Goal: Task Accomplishment & Management: Complete application form

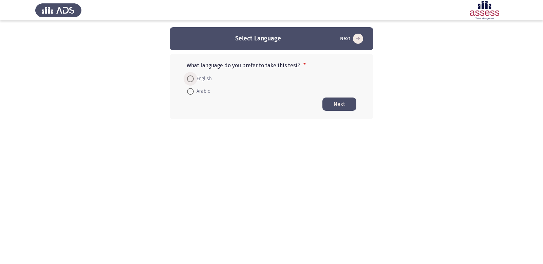
click at [193, 78] on span at bounding box center [190, 78] width 7 height 7
click at [193, 78] on input "English" at bounding box center [190, 78] width 7 height 7
radio input "true"
click at [330, 100] on button "Next" at bounding box center [340, 103] width 34 height 13
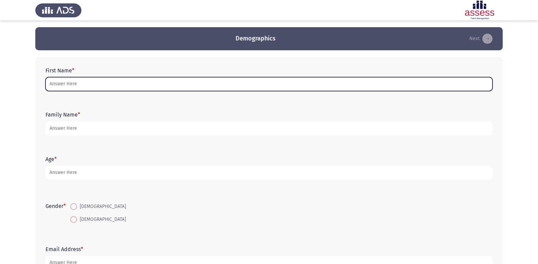
click at [221, 81] on input "First Name *" at bounding box center [268, 84] width 447 height 14
type input "D"
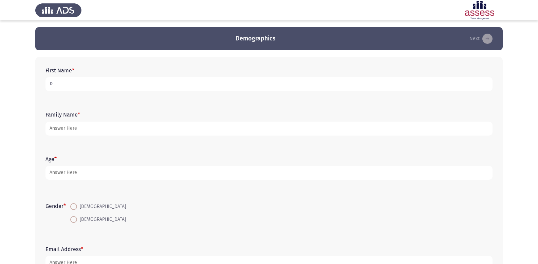
click at [59, 86] on input "D" at bounding box center [268, 84] width 447 height 14
click at [48, 81] on input "D" at bounding box center [268, 84] width 447 height 14
click at [47, 84] on input "[PERSON_NAME]" at bounding box center [268, 84] width 447 height 14
type input "ا"
type input "[PERSON_NAME]"
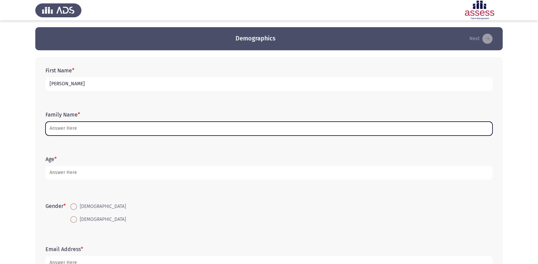
click at [68, 130] on input "Family Name *" at bounding box center [268, 129] width 447 height 14
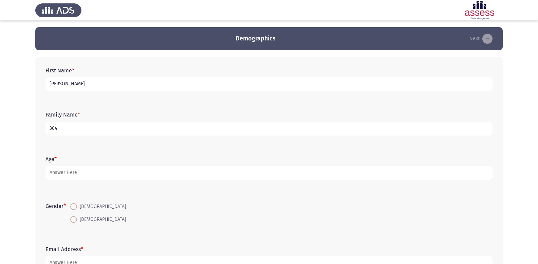
click at [51, 130] on input "304" at bounding box center [268, 129] width 447 height 14
click at [49, 126] on input "304" at bounding box center [268, 129] width 447 height 14
type input "4"
type input "30704042100929"
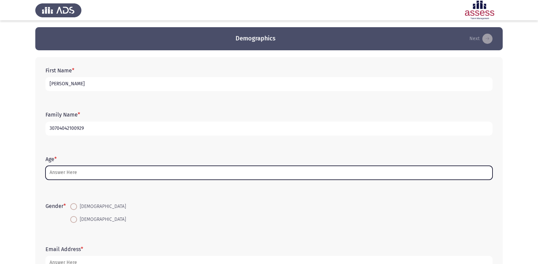
click at [59, 173] on input "Age *" at bounding box center [268, 173] width 447 height 14
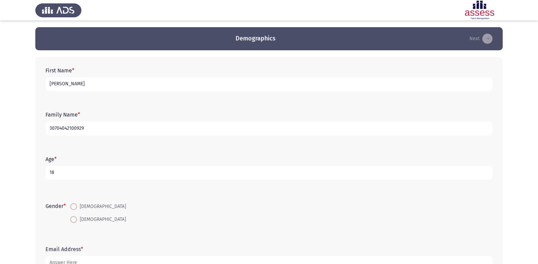
type input "18"
click at [75, 216] on span at bounding box center [73, 219] width 7 height 7
click at [75, 216] on input "[DEMOGRAPHIC_DATA]" at bounding box center [73, 219] width 7 height 7
radio input "true"
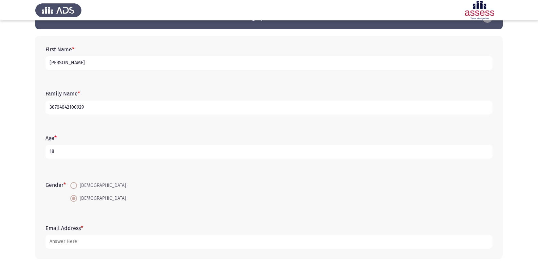
scroll to position [50, 0]
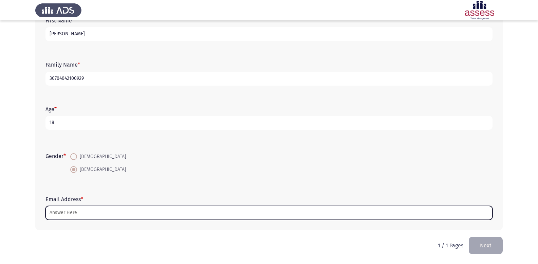
click at [307, 211] on input "Email Address *" at bounding box center [268, 213] width 447 height 14
type input "ي"
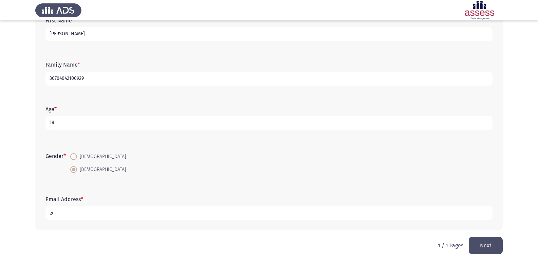
click at [48, 213] on input "ي" at bounding box center [268, 213] width 447 height 14
click at [118, 212] on input "DM6090032" at bounding box center [268, 213] width 447 height 14
click at [48, 211] on input "DM6090032" at bounding box center [268, 213] width 447 height 14
type input "2"
click at [71, 211] on input "dm6090032" at bounding box center [268, 213] width 447 height 14
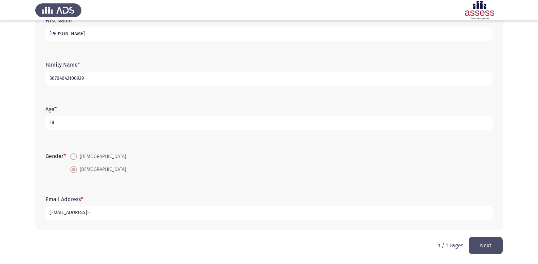
click at [88, 212] on input "[EMAIL_ADDRESS]>" at bounding box center [268, 213] width 447 height 14
type input "[EMAIL_ADDRESS][DOMAIN_NAME]"
click at [494, 244] on button "Next" at bounding box center [486, 245] width 34 height 17
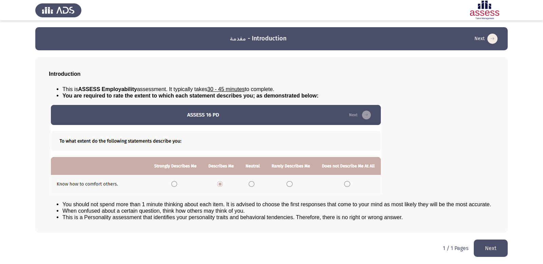
click at [496, 245] on button "Next" at bounding box center [491, 247] width 34 height 17
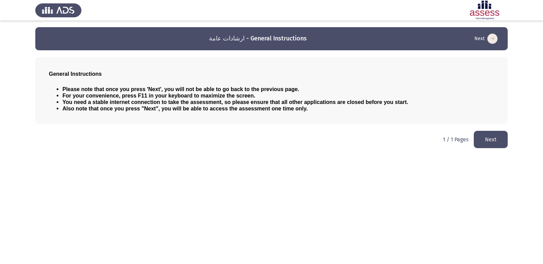
click at [500, 135] on button "Next" at bounding box center [491, 139] width 34 height 17
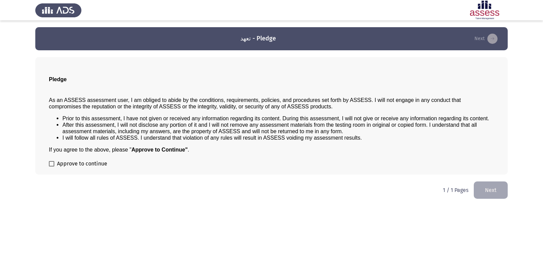
click at [50, 163] on span at bounding box center [51, 163] width 5 height 5
click at [51, 166] on input "Approve to continue" at bounding box center [51, 166] width 0 height 0
checkbox input "true"
click at [489, 191] on button "Next" at bounding box center [491, 189] width 34 height 17
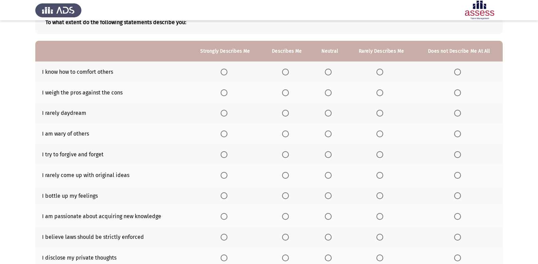
scroll to position [47, 0]
click at [224, 70] on span "Select an option" at bounding box center [224, 71] width 7 height 7
click at [224, 70] on input "Select an option" at bounding box center [224, 71] width 7 height 7
click at [327, 91] on span "Select an option" at bounding box center [328, 92] width 7 height 7
click at [327, 91] on input "Select an option" at bounding box center [328, 92] width 7 height 7
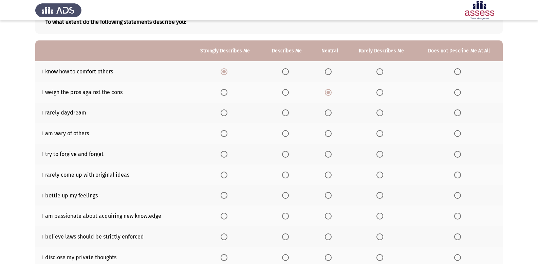
click at [328, 111] on span "Select an option" at bounding box center [328, 112] width 7 height 7
click at [328, 111] on input "Select an option" at bounding box center [328, 112] width 7 height 7
click at [379, 132] on span "Select an option" at bounding box center [380, 133] width 7 height 7
click at [379, 132] on input "Select an option" at bounding box center [380, 133] width 7 height 7
click at [286, 153] on span "Select an option" at bounding box center [285, 154] width 7 height 7
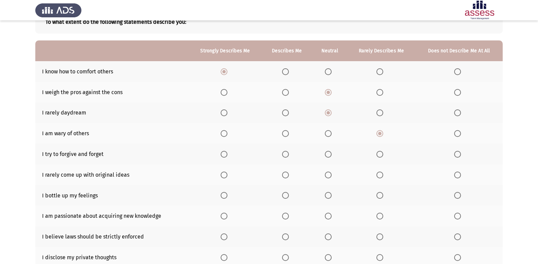
click at [286, 153] on input "Select an option" at bounding box center [285, 154] width 7 height 7
click at [287, 175] on span "Select an option" at bounding box center [285, 174] width 7 height 7
click at [287, 175] on input "Select an option" at bounding box center [285, 174] width 7 height 7
click at [285, 193] on span "Select an option" at bounding box center [285, 195] width 7 height 7
click at [285, 193] on input "Select an option" at bounding box center [285, 195] width 7 height 7
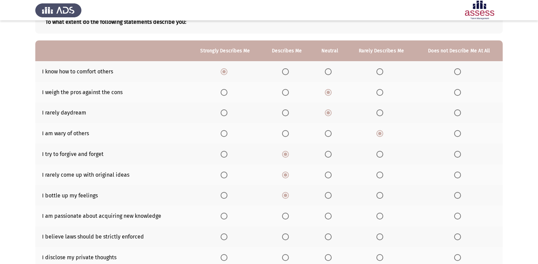
click at [285, 213] on span "Select an option" at bounding box center [285, 216] width 7 height 7
click at [285, 213] on input "Select an option" at bounding box center [285, 216] width 7 height 7
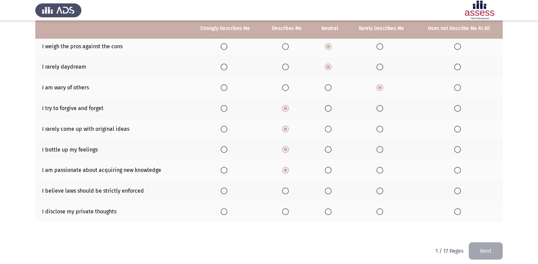
scroll to position [97, 0]
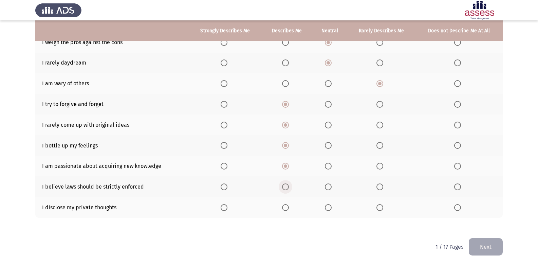
click at [288, 185] on span "Select an option" at bounding box center [285, 186] width 7 height 7
click at [288, 185] on input "Select an option" at bounding box center [285, 186] width 7 height 7
click at [330, 208] on span "Select an option" at bounding box center [328, 207] width 7 height 7
click at [330, 208] on input "Select an option" at bounding box center [328, 207] width 7 height 7
click at [479, 243] on button "Next" at bounding box center [486, 246] width 34 height 17
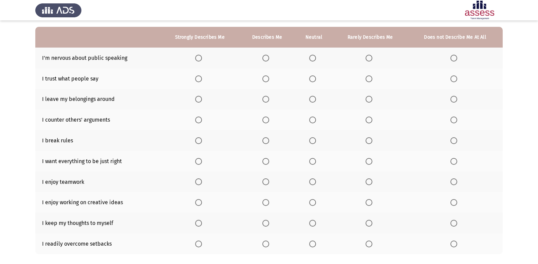
scroll to position [52, 0]
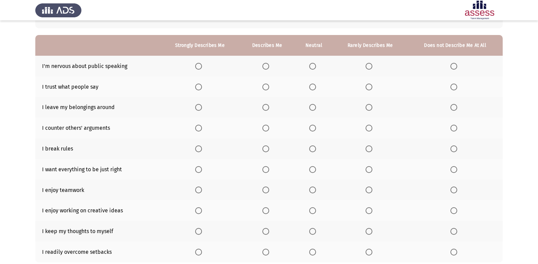
click at [456, 66] on span "Select an option" at bounding box center [454, 66] width 7 height 7
click at [456, 66] on input "Select an option" at bounding box center [454, 66] width 7 height 7
click at [315, 87] on span "Select an option" at bounding box center [312, 87] width 7 height 7
click at [315, 87] on input "Select an option" at bounding box center [312, 87] width 7 height 7
click at [269, 105] on span "Select an option" at bounding box center [265, 107] width 7 height 7
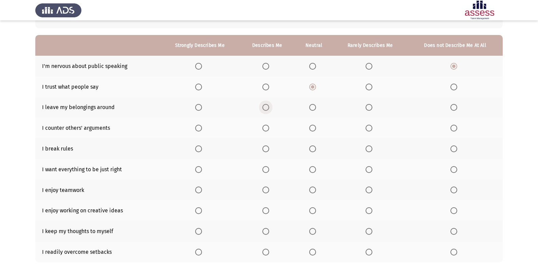
click at [269, 105] on input "Select an option" at bounding box center [265, 107] width 7 height 7
click at [315, 127] on span "Select an option" at bounding box center [312, 128] width 7 height 7
click at [315, 127] on input "Select an option" at bounding box center [312, 128] width 7 height 7
click at [454, 147] on span "Select an option" at bounding box center [454, 148] width 7 height 7
click at [454, 147] on input "Select an option" at bounding box center [454, 148] width 7 height 7
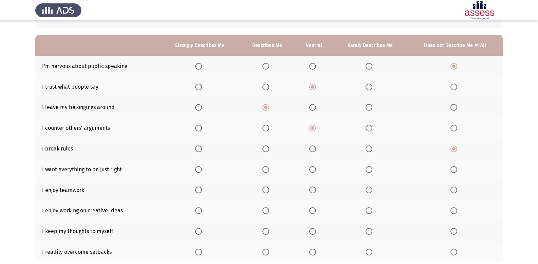
click at [264, 168] on span "Select an option" at bounding box center [265, 169] width 7 height 7
click at [264, 168] on input "Select an option" at bounding box center [265, 169] width 7 height 7
click at [314, 187] on span "Select an option" at bounding box center [312, 189] width 7 height 7
click at [314, 187] on input "Select an option" at bounding box center [312, 189] width 7 height 7
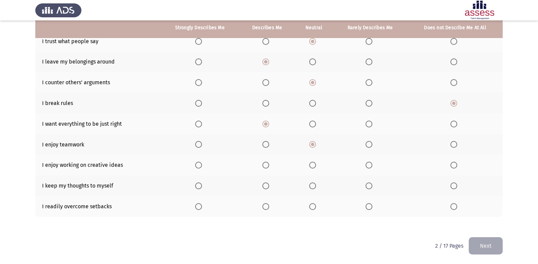
scroll to position [98, 0]
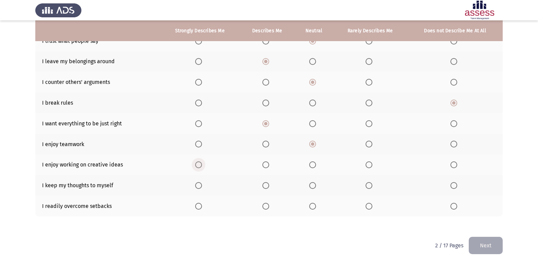
click at [199, 162] on span "Select an option" at bounding box center [198, 164] width 7 height 7
click at [199, 162] on input "Select an option" at bounding box center [198, 164] width 7 height 7
click at [315, 185] on span "Select an option" at bounding box center [312, 185] width 7 height 7
click at [315, 185] on input "Select an option" at bounding box center [312, 185] width 7 height 7
click at [315, 204] on span "Select an option" at bounding box center [312, 206] width 7 height 7
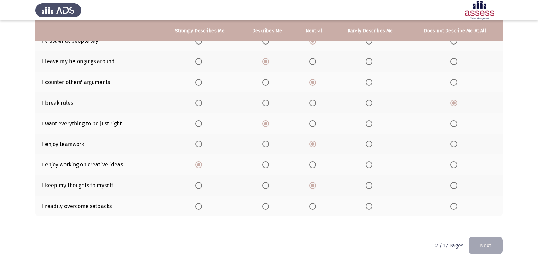
click at [315, 204] on input "Select an option" at bounding box center [312, 206] width 7 height 7
click at [493, 239] on button "Next" at bounding box center [486, 245] width 34 height 17
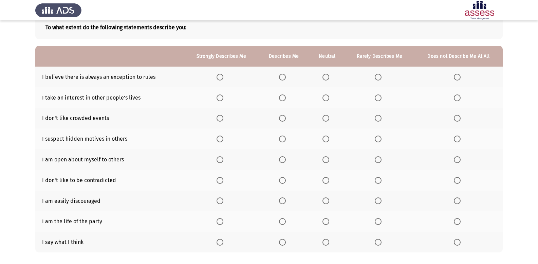
scroll to position [50, 0]
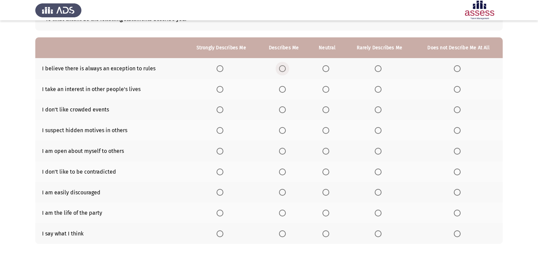
click at [282, 66] on span "Select an option" at bounding box center [282, 68] width 7 height 7
click at [282, 66] on input "Select an option" at bounding box center [282, 68] width 7 height 7
click at [456, 88] on span "Select an option" at bounding box center [457, 89] width 7 height 7
click at [456, 88] on input "Select an option" at bounding box center [457, 89] width 7 height 7
click at [327, 110] on span "Select an option" at bounding box center [326, 109] width 7 height 7
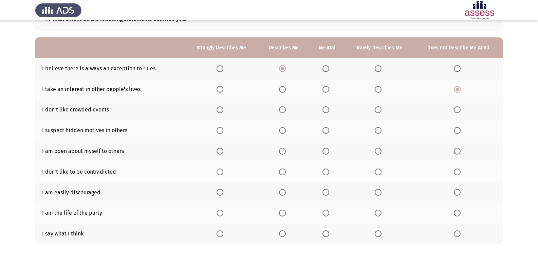
click at [327, 110] on input "Select an option" at bounding box center [326, 109] width 7 height 7
click at [284, 129] on span "Select an option" at bounding box center [282, 130] width 7 height 7
click at [284, 129] on input "Select an option" at bounding box center [282, 130] width 7 height 7
click at [327, 149] on span "Select an option" at bounding box center [326, 151] width 7 height 7
click at [327, 149] on input "Select an option" at bounding box center [326, 151] width 7 height 7
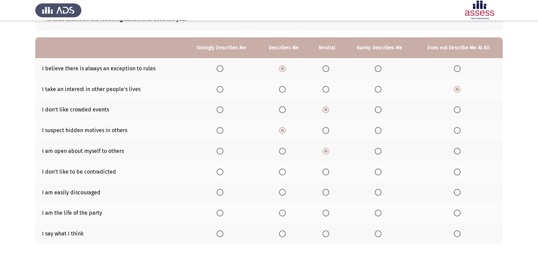
click at [325, 174] on span "Select an option" at bounding box center [326, 171] width 7 height 7
click at [325, 174] on input "Select an option" at bounding box center [326, 171] width 7 height 7
click at [459, 192] on span "Select an option" at bounding box center [457, 192] width 7 height 7
click at [459, 192] on input "Select an option" at bounding box center [457, 192] width 7 height 7
click at [285, 212] on span "Select an option" at bounding box center [282, 212] width 7 height 7
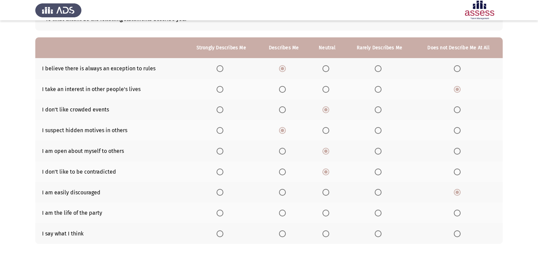
click at [285, 212] on input "Select an option" at bounding box center [282, 212] width 7 height 7
click at [323, 234] on span "Select an option" at bounding box center [326, 233] width 7 height 7
click at [323, 234] on input "Select an option" at bounding box center [326, 233] width 7 height 7
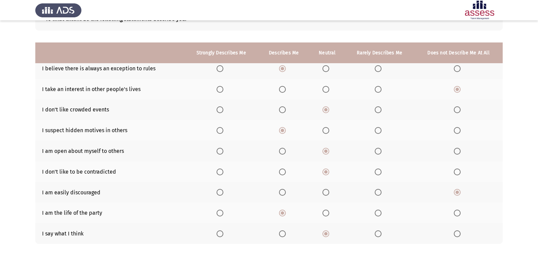
scroll to position [77, 0]
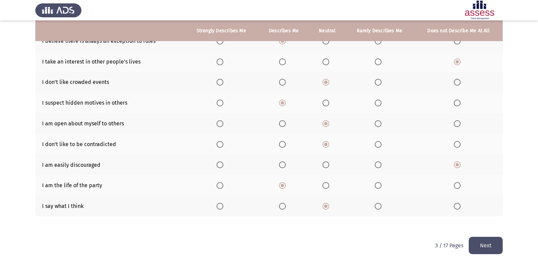
click at [474, 238] on button "Next" at bounding box center [486, 245] width 34 height 17
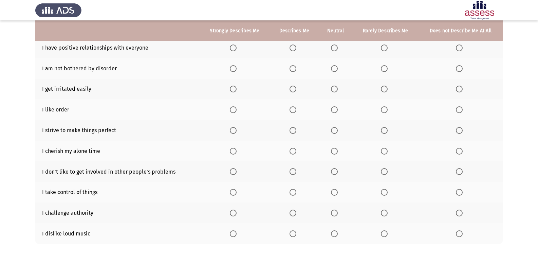
scroll to position [70, 0]
click at [296, 46] on span "Select an option" at bounding box center [293, 48] width 7 height 7
click at [296, 46] on input "Select an option" at bounding box center [293, 48] width 7 height 7
click at [335, 67] on span "Select an option" at bounding box center [334, 69] width 7 height 7
click at [335, 67] on input "Select an option" at bounding box center [334, 69] width 7 height 7
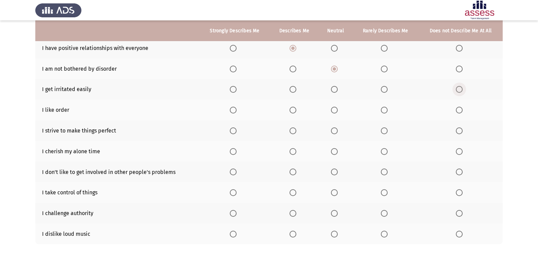
click at [460, 90] on span "Select an option" at bounding box center [459, 89] width 7 height 7
click at [460, 90] on input "Select an option" at bounding box center [459, 89] width 7 height 7
click at [334, 107] on span "Select an option" at bounding box center [334, 110] width 7 height 7
click at [334, 107] on input "Select an option" at bounding box center [334, 110] width 7 height 7
click at [233, 131] on span "Select an option" at bounding box center [233, 130] width 7 height 7
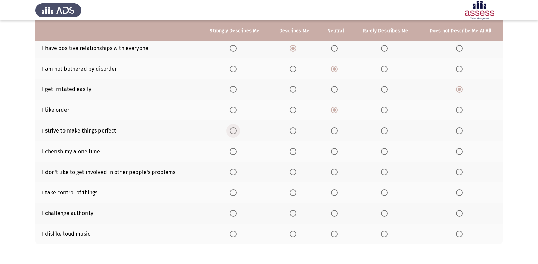
click at [233, 131] on input "Select an option" at bounding box center [233, 130] width 7 height 7
click at [335, 149] on span "Select an option" at bounding box center [334, 151] width 7 height 7
click at [335, 149] on input "Select an option" at bounding box center [334, 151] width 7 height 7
click at [382, 171] on span "Select an option" at bounding box center [384, 171] width 7 height 7
click at [382, 171] on input "Select an option" at bounding box center [384, 171] width 7 height 7
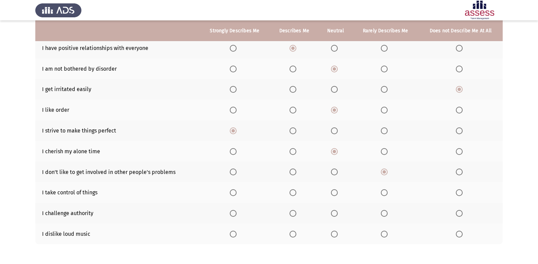
click at [291, 190] on span "Select an option" at bounding box center [293, 192] width 7 height 7
click at [291, 190] on input "Select an option" at bounding box center [293, 192] width 7 height 7
click at [333, 211] on span "Select an option" at bounding box center [334, 213] width 7 height 7
click at [333, 211] on input "Select an option" at bounding box center [334, 213] width 7 height 7
click at [460, 233] on span "Select an option" at bounding box center [459, 234] width 7 height 7
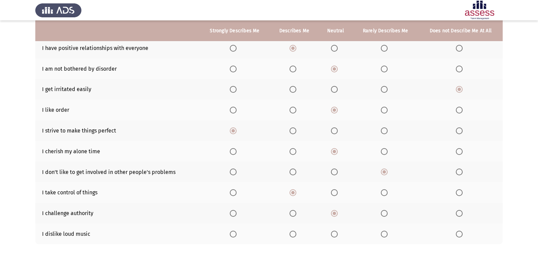
click at [460, 233] on input "Select an option" at bounding box center [459, 234] width 7 height 7
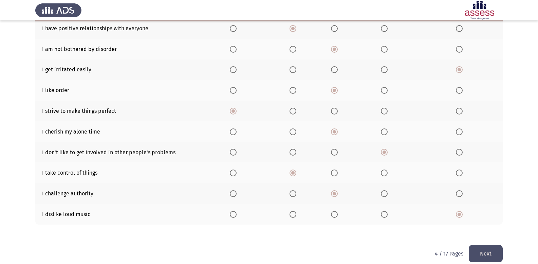
scroll to position [98, 0]
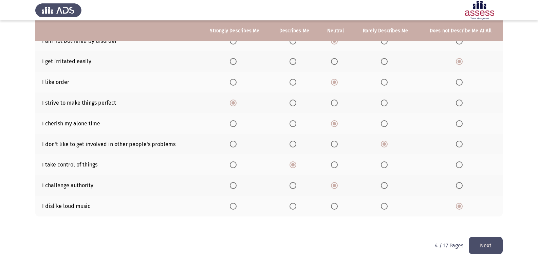
click at [496, 238] on button "Next" at bounding box center [486, 245] width 34 height 17
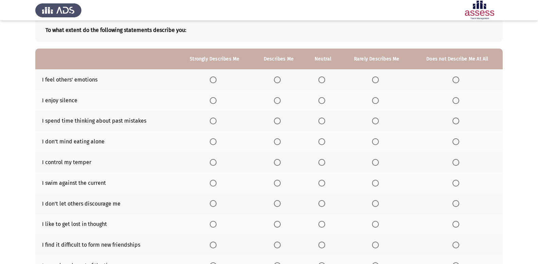
scroll to position [68, 0]
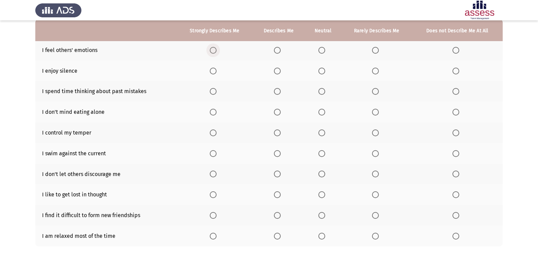
click at [217, 48] on span "Select an option" at bounding box center [213, 50] width 7 height 7
click at [217, 48] on input "Select an option" at bounding box center [213, 50] width 7 height 7
click at [325, 91] on span "Select an option" at bounding box center [321, 91] width 7 height 7
click at [325, 91] on input "Select an option" at bounding box center [321, 91] width 7 height 7
click at [457, 112] on span "Select an option" at bounding box center [456, 112] width 7 height 7
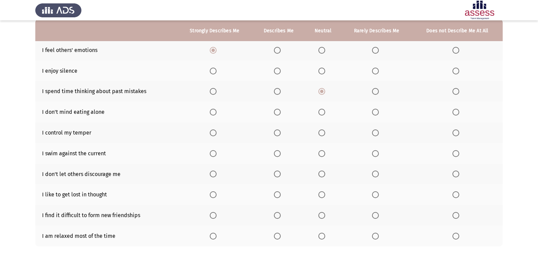
click at [457, 112] on input "Select an option" at bounding box center [456, 112] width 7 height 7
click at [276, 114] on span "Select an option" at bounding box center [277, 112] width 7 height 7
click at [276, 114] on input "Select an option" at bounding box center [277, 112] width 7 height 7
click at [276, 131] on span "Select an option" at bounding box center [277, 132] width 7 height 7
click at [276, 131] on input "Select an option" at bounding box center [277, 132] width 7 height 7
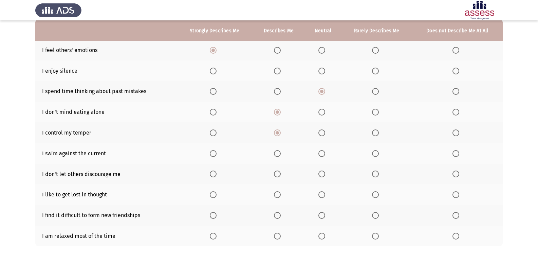
click at [454, 154] on span "Select an option" at bounding box center [456, 153] width 7 height 7
click at [454, 154] on input "Select an option" at bounding box center [456, 153] width 7 height 7
click at [276, 174] on span "Select an option" at bounding box center [277, 173] width 7 height 7
click at [276, 174] on input "Select an option" at bounding box center [277, 173] width 7 height 7
click at [451, 196] on th at bounding box center [457, 194] width 91 height 21
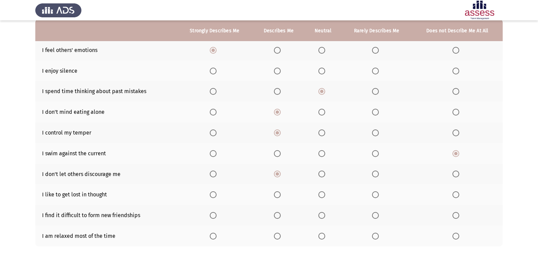
click at [453, 196] on span "Select an option" at bounding box center [456, 194] width 7 height 7
click at [453, 196] on input "Select an option" at bounding box center [456, 194] width 7 height 7
click at [460, 212] on label "Select an option" at bounding box center [458, 215] width 10 height 7
click at [459, 212] on input "Select an option" at bounding box center [456, 215] width 7 height 7
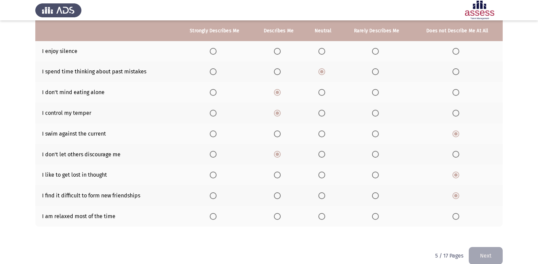
scroll to position [88, 0]
click at [321, 216] on span "Select an option" at bounding box center [321, 216] width 7 height 7
click at [321, 216] on input "Select an option" at bounding box center [321, 216] width 7 height 7
click at [480, 253] on button "Next" at bounding box center [486, 254] width 34 height 17
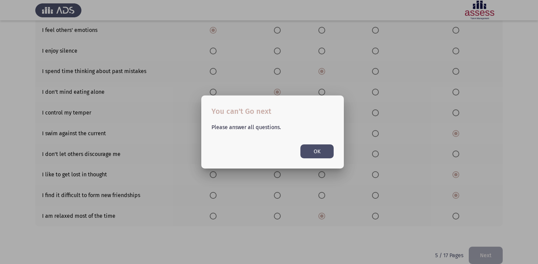
click at [395, 233] on div at bounding box center [269, 132] width 538 height 264
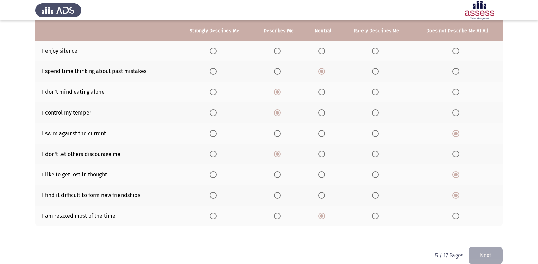
click at [377, 50] on span "Select an option" at bounding box center [375, 51] width 7 height 7
click at [377, 50] on input "Select an option" at bounding box center [375, 51] width 7 height 7
click at [482, 257] on button "Next" at bounding box center [486, 254] width 34 height 17
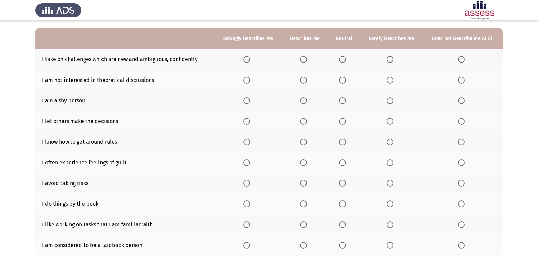
scroll to position [57, 0]
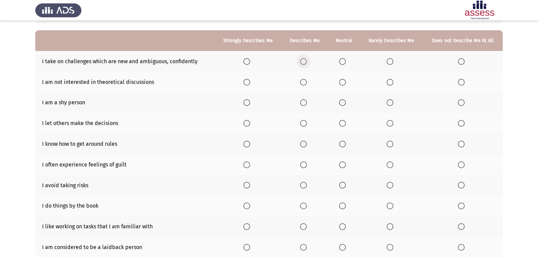
click at [307, 61] on span "Select an option" at bounding box center [303, 61] width 7 height 7
click at [307, 61] on input "Select an option" at bounding box center [303, 61] width 7 height 7
click at [393, 84] on span "Select an option" at bounding box center [390, 82] width 7 height 7
click at [393, 84] on input "Select an option" at bounding box center [390, 82] width 7 height 7
click at [307, 104] on span "Select an option" at bounding box center [303, 102] width 7 height 7
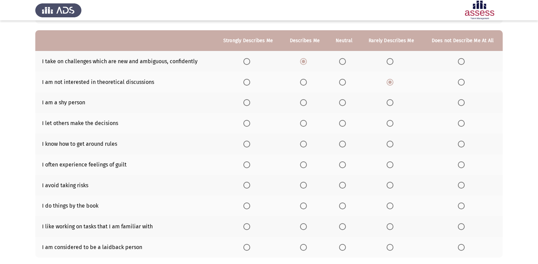
click at [307, 104] on input "Select an option" at bounding box center [303, 102] width 7 height 7
click at [344, 125] on span "Select an option" at bounding box center [342, 123] width 7 height 7
click at [344, 125] on input "Select an option" at bounding box center [342, 123] width 7 height 7
click at [306, 143] on span "Select an option" at bounding box center [303, 144] width 7 height 7
click at [306, 143] on input "Select an option" at bounding box center [303, 144] width 7 height 7
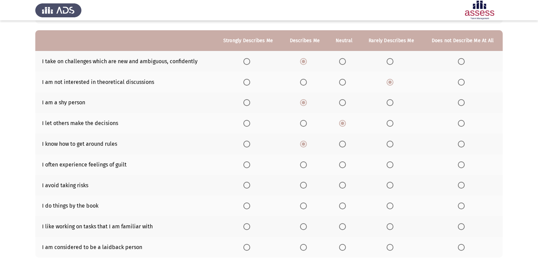
click at [460, 165] on span "Select an option" at bounding box center [461, 164] width 7 height 7
click at [460, 165] on input "Select an option" at bounding box center [461, 164] width 7 height 7
click at [391, 183] on span "Select an option" at bounding box center [390, 185] width 7 height 7
click at [391, 183] on input "Select an option" at bounding box center [390, 185] width 7 height 7
click at [305, 204] on span "Select an option" at bounding box center [303, 205] width 7 height 7
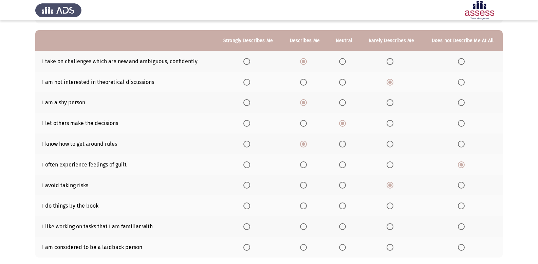
click at [305, 204] on input "Select an option" at bounding box center [303, 205] width 7 height 7
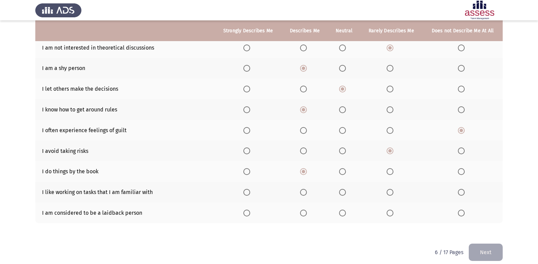
scroll to position [98, 0]
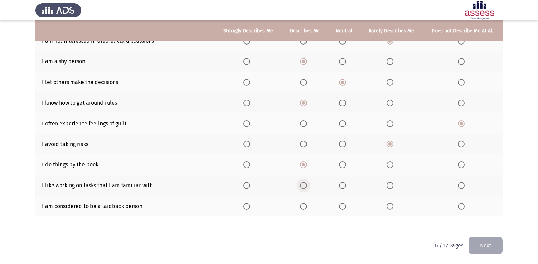
click at [304, 182] on span "Select an option" at bounding box center [303, 185] width 7 height 7
click at [304, 182] on input "Select an option" at bounding box center [303, 185] width 7 height 7
click at [343, 205] on span "Select an option" at bounding box center [342, 206] width 7 height 7
click at [343, 205] on input "Select an option" at bounding box center [342, 206] width 7 height 7
click at [485, 243] on button "Next" at bounding box center [486, 245] width 34 height 17
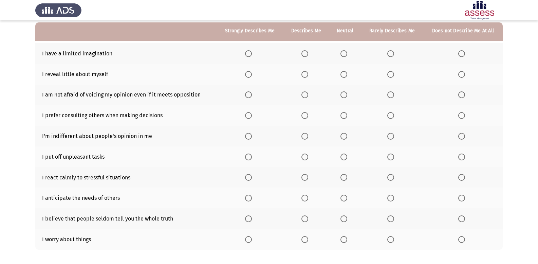
scroll to position [65, 0]
click at [305, 56] on span "Select an option" at bounding box center [304, 54] width 7 height 7
click at [305, 56] on input "Select an option" at bounding box center [304, 54] width 7 height 7
click at [345, 92] on span "Select an option" at bounding box center [344, 95] width 7 height 7
click at [345, 92] on input "Select an option" at bounding box center [344, 95] width 7 height 7
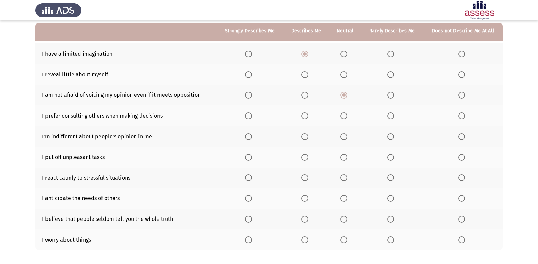
click at [345, 76] on span "Select an option" at bounding box center [344, 74] width 7 height 7
click at [345, 76] on input "Select an option" at bounding box center [344, 74] width 7 height 7
click at [306, 93] on span "Select an option" at bounding box center [304, 95] width 7 height 7
click at [306, 93] on input "Select an option" at bounding box center [304, 95] width 7 height 7
click at [394, 114] on span "Select an option" at bounding box center [390, 115] width 7 height 7
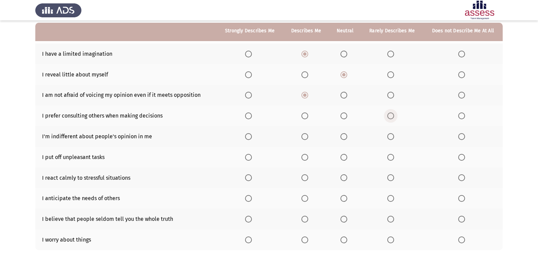
click at [394, 114] on input "Select an option" at bounding box center [390, 115] width 7 height 7
click at [347, 137] on span "Select an option" at bounding box center [344, 136] width 7 height 7
click at [347, 137] on input "Select an option" at bounding box center [344, 136] width 7 height 7
click at [346, 157] on span "Select an option" at bounding box center [344, 157] width 7 height 7
click at [346, 157] on input "Select an option" at bounding box center [344, 157] width 7 height 7
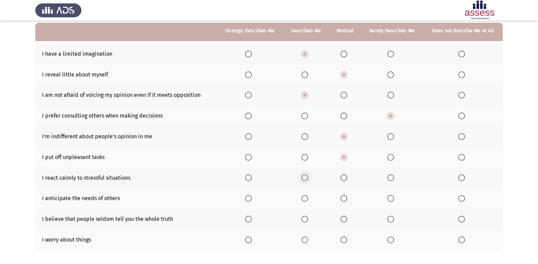
click at [306, 176] on span "Select an option" at bounding box center [304, 177] width 7 height 7
click at [306, 176] on input "Select an option" at bounding box center [304, 177] width 7 height 7
click at [307, 200] on span "Select an option" at bounding box center [304, 198] width 7 height 7
click at [307, 200] on input "Select an option" at bounding box center [304, 198] width 7 height 7
click at [345, 216] on span "Select an option" at bounding box center [344, 219] width 7 height 7
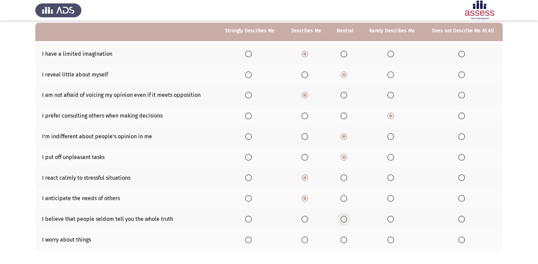
click at [345, 216] on input "Select an option" at bounding box center [344, 219] width 7 height 7
click at [392, 241] on span "Select an option" at bounding box center [390, 239] width 7 height 7
click at [392, 241] on input "Select an option" at bounding box center [390, 239] width 7 height 7
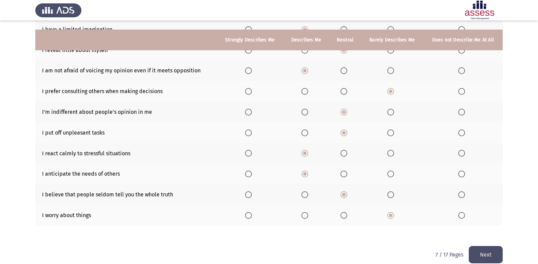
scroll to position [98, 0]
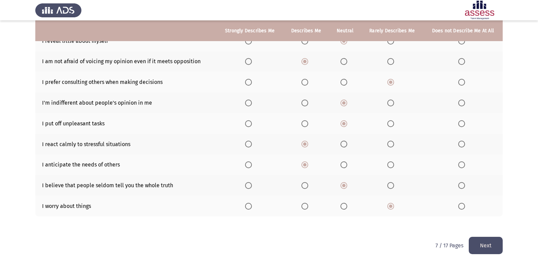
click at [501, 241] on button "Next" at bounding box center [486, 245] width 34 height 17
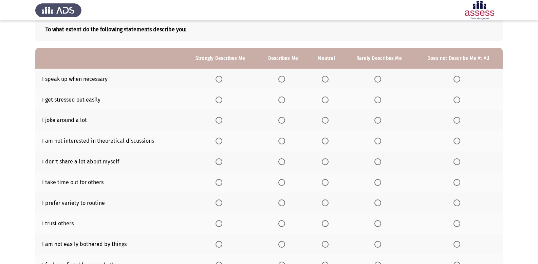
scroll to position [47, 0]
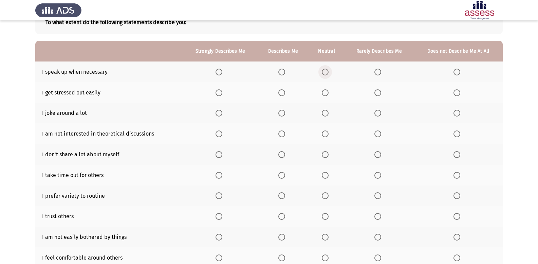
click at [329, 72] on label "Select an option" at bounding box center [327, 72] width 10 height 7
click at [329, 72] on input "Select an option" at bounding box center [325, 72] width 7 height 7
click at [376, 92] on span "Select an option" at bounding box center [377, 92] width 7 height 7
click at [376, 92] on input "Select an option" at bounding box center [377, 92] width 7 height 7
click at [379, 116] on span "Select an option" at bounding box center [377, 113] width 7 height 7
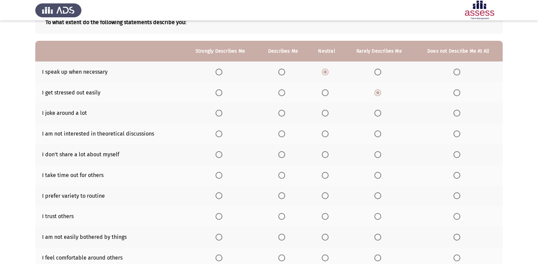
click at [379, 116] on input "Select an option" at bounding box center [377, 113] width 7 height 7
click at [456, 135] on span "Select an option" at bounding box center [457, 133] width 7 height 7
click at [456, 135] on input "Select an option" at bounding box center [457, 133] width 7 height 7
click at [281, 156] on span "Select an option" at bounding box center [281, 154] width 7 height 7
click at [281, 156] on input "Select an option" at bounding box center [281, 154] width 7 height 7
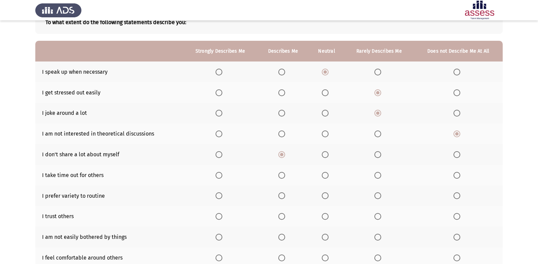
click at [285, 173] on span "Select an option" at bounding box center [281, 175] width 7 height 7
click at [285, 173] on input "Select an option" at bounding box center [281, 175] width 7 height 7
click at [325, 196] on span "Select an option" at bounding box center [325, 195] width 7 height 7
click at [325, 196] on input "Select an option" at bounding box center [325, 195] width 7 height 7
click at [327, 217] on span "Select an option" at bounding box center [325, 216] width 7 height 7
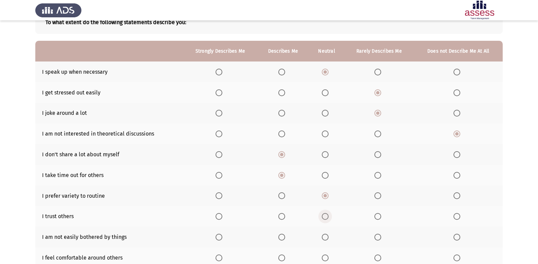
click at [327, 217] on input "Select an option" at bounding box center [325, 216] width 7 height 7
click at [285, 239] on span "Select an option" at bounding box center [281, 237] width 7 height 7
click at [285, 239] on input "Select an option" at bounding box center [281, 237] width 7 height 7
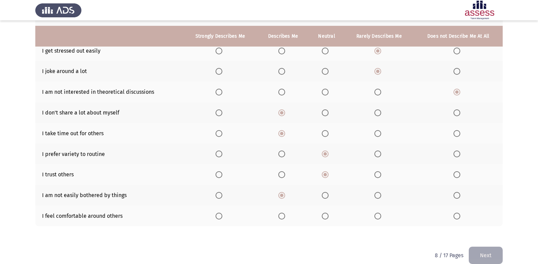
scroll to position [98, 0]
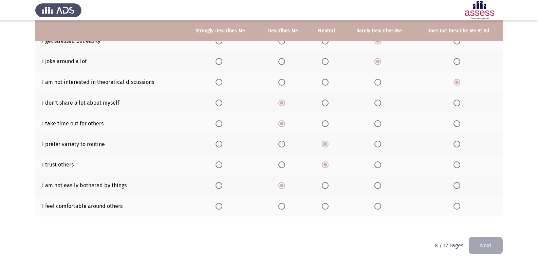
click at [279, 203] on span "Select an option" at bounding box center [281, 206] width 7 height 7
click at [279, 203] on input "Select an option" at bounding box center [281, 206] width 7 height 7
click at [479, 243] on button "Next" at bounding box center [486, 245] width 34 height 17
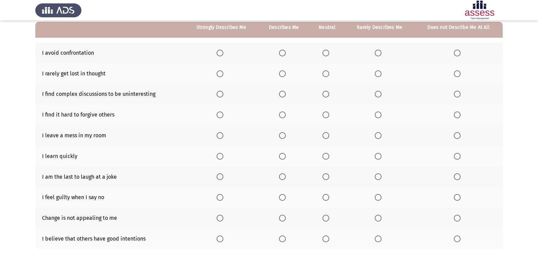
scroll to position [57, 0]
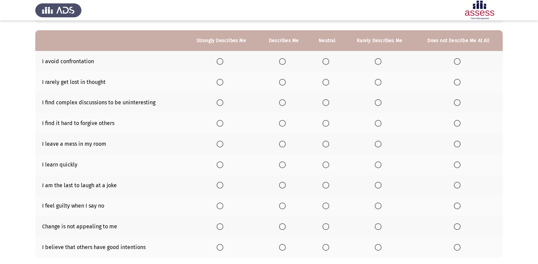
click at [325, 63] on span "Select an option" at bounding box center [326, 61] width 7 height 7
click at [325, 63] on input "Select an option" at bounding box center [326, 61] width 7 height 7
click at [455, 84] on span "Select an option" at bounding box center [457, 82] width 7 height 7
click at [455, 84] on input "Select an option" at bounding box center [457, 82] width 7 height 7
click at [459, 104] on span "Select an option" at bounding box center [457, 102] width 7 height 7
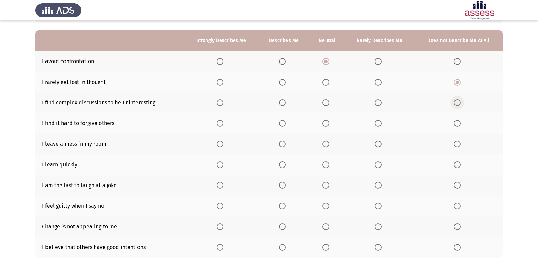
click at [459, 104] on input "Select an option" at bounding box center [457, 102] width 7 height 7
click at [329, 124] on span "Select an option" at bounding box center [326, 123] width 7 height 7
click at [329, 124] on input "Select an option" at bounding box center [326, 123] width 7 height 7
click at [381, 143] on span "Select an option" at bounding box center [378, 144] width 7 height 7
click at [381, 143] on input "Select an option" at bounding box center [378, 144] width 7 height 7
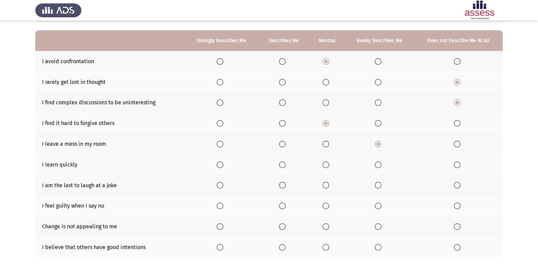
click at [219, 167] on span "Select an option" at bounding box center [220, 164] width 7 height 7
click at [219, 167] on input "Select an option" at bounding box center [220, 164] width 7 height 7
click at [454, 184] on span "Select an option" at bounding box center [457, 185] width 7 height 7
click at [454, 184] on input "Select an option" at bounding box center [457, 185] width 7 height 7
click at [329, 205] on span "Select an option" at bounding box center [326, 205] width 7 height 7
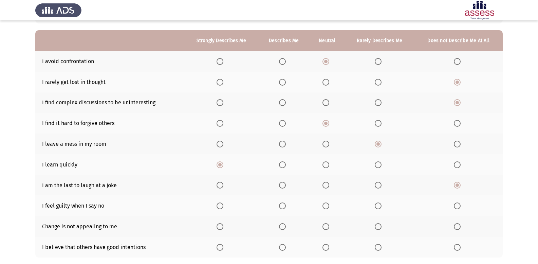
click at [329, 205] on input "Select an option" at bounding box center [326, 205] width 7 height 7
click at [328, 229] on span "Select an option" at bounding box center [326, 226] width 7 height 7
click at [328, 229] on input "Select an option" at bounding box center [326, 226] width 7 height 7
click at [224, 246] on label "Select an option" at bounding box center [222, 247] width 10 height 7
click at [223, 246] on input "Select an option" at bounding box center [220, 247] width 7 height 7
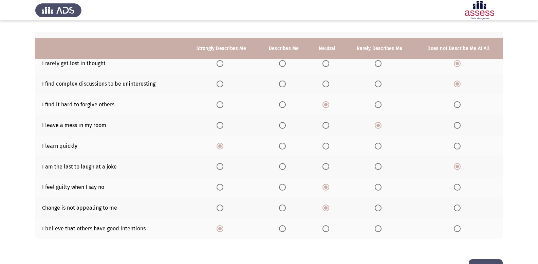
scroll to position [98, 0]
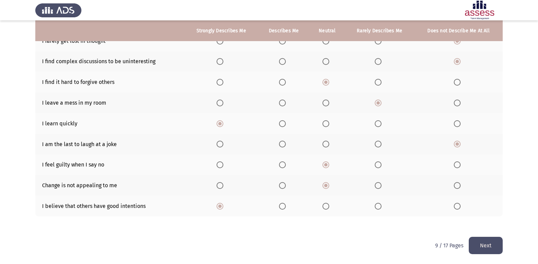
click at [497, 240] on button "Next" at bounding box center [486, 245] width 34 height 17
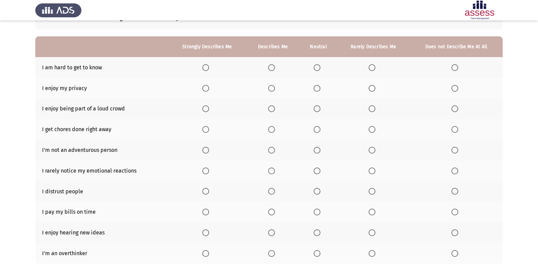
scroll to position [57, 0]
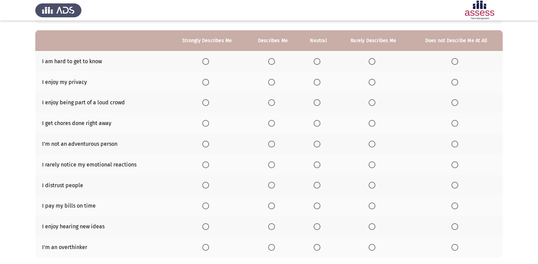
click at [458, 62] on span "Select an option" at bounding box center [455, 61] width 7 height 7
click at [458, 62] on input "Select an option" at bounding box center [455, 61] width 7 height 7
click at [272, 83] on span "Select an option" at bounding box center [271, 82] width 7 height 7
click at [272, 83] on input "Select an option" at bounding box center [271, 82] width 7 height 7
click at [270, 101] on span "Select an option" at bounding box center [271, 102] width 7 height 7
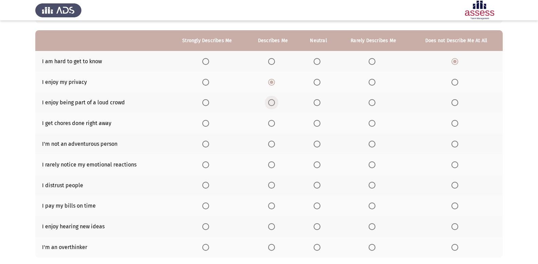
click at [270, 101] on input "Select an option" at bounding box center [271, 102] width 7 height 7
click at [317, 124] on span "Select an option" at bounding box center [317, 123] width 7 height 7
click at [317, 124] on input "Select an option" at bounding box center [317, 123] width 7 height 7
click at [316, 141] on span "Select an option" at bounding box center [317, 144] width 7 height 7
click at [316, 141] on input "Select an option" at bounding box center [317, 144] width 7 height 7
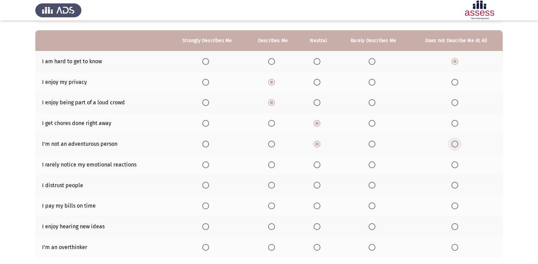
click at [452, 144] on span "Select an option" at bounding box center [455, 144] width 7 height 7
click at [452, 144] on input "Select an option" at bounding box center [455, 144] width 7 height 7
click at [318, 164] on span "Select an option" at bounding box center [317, 164] width 7 height 7
click at [318, 164] on input "Select an option" at bounding box center [317, 164] width 7 height 7
click at [315, 185] on span "Select an option" at bounding box center [317, 185] width 7 height 7
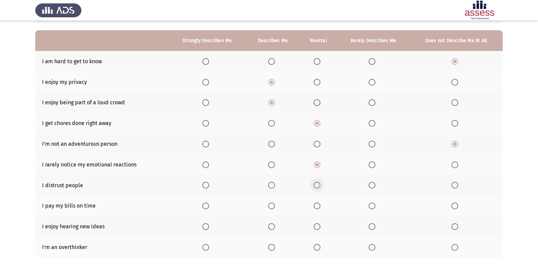
click at [315, 185] on input "Select an option" at bounding box center [317, 185] width 7 height 7
drag, startPoint x: 271, startPoint y: 202, endPoint x: 268, endPoint y: 206, distance: 4.7
click at [268, 205] on th at bounding box center [273, 205] width 54 height 21
click at [269, 206] on span "Select an option" at bounding box center [271, 205] width 7 height 7
click at [269, 206] on input "Select an option" at bounding box center [271, 205] width 7 height 7
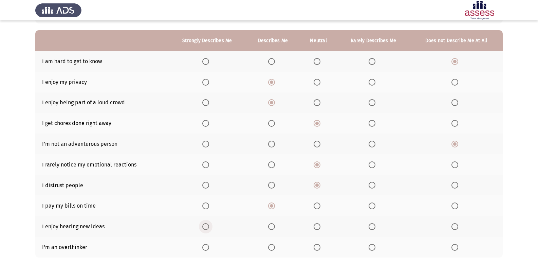
click at [206, 226] on span "Select an option" at bounding box center [206, 226] width 0 height 0
click at [206, 226] on input "Select an option" at bounding box center [205, 226] width 7 height 7
click at [273, 248] on span "Select an option" at bounding box center [271, 247] width 7 height 7
click at [273, 248] on input "Select an option" at bounding box center [271, 247] width 7 height 7
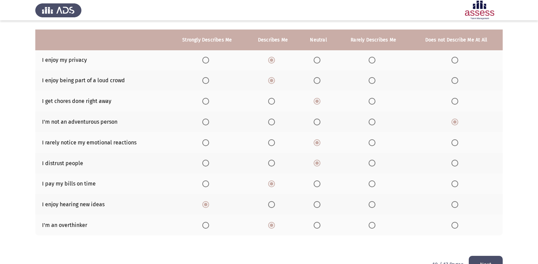
scroll to position [98, 0]
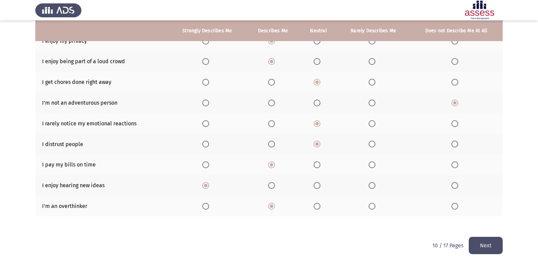
click at [487, 248] on button "Next" at bounding box center [486, 245] width 34 height 17
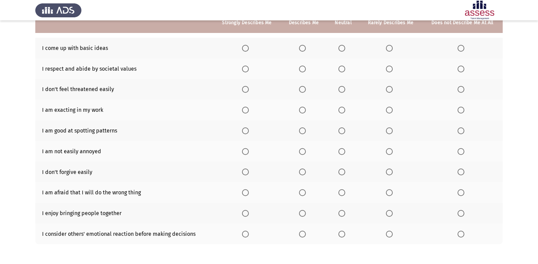
scroll to position [56, 0]
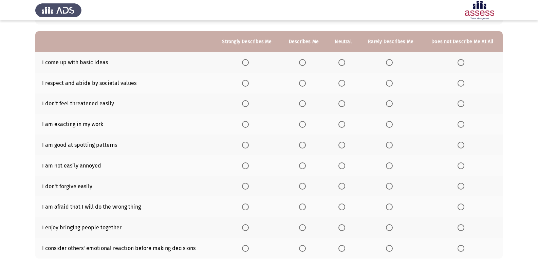
click at [391, 63] on span "Select an option" at bounding box center [389, 62] width 7 height 7
click at [391, 63] on input "Select an option" at bounding box center [389, 62] width 7 height 7
click at [340, 84] on span "Select an option" at bounding box center [342, 83] width 7 height 7
click at [340, 84] on input "Select an option" at bounding box center [342, 83] width 7 height 7
click at [303, 105] on span "Select an option" at bounding box center [302, 103] width 7 height 7
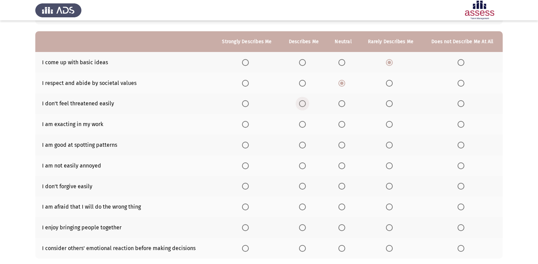
click at [303, 105] on input "Select an option" at bounding box center [302, 103] width 7 height 7
click at [305, 122] on span "Select an option" at bounding box center [302, 124] width 7 height 7
click at [305, 122] on input "Select an option" at bounding box center [302, 124] width 7 height 7
click at [303, 147] on span "Select an option" at bounding box center [302, 145] width 7 height 7
click at [303, 147] on input "Select an option" at bounding box center [302, 145] width 7 height 7
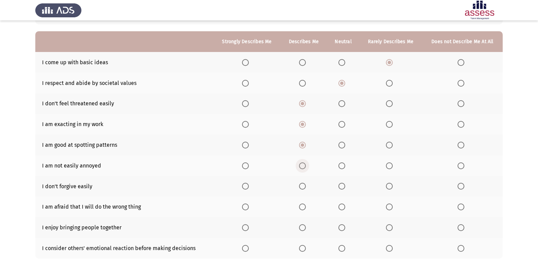
click at [304, 167] on span "Select an option" at bounding box center [302, 165] width 7 height 7
click at [304, 167] on input "Select an option" at bounding box center [302, 165] width 7 height 7
click at [343, 187] on span "Select an option" at bounding box center [342, 186] width 7 height 7
click at [343, 187] on input "Select an option" at bounding box center [342, 186] width 7 height 7
click at [344, 204] on span "Select an option" at bounding box center [342, 206] width 7 height 7
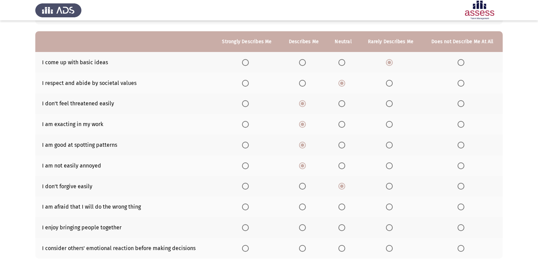
click at [344, 204] on input "Select an option" at bounding box center [342, 206] width 7 height 7
click at [302, 227] on span "Select an option" at bounding box center [302, 227] width 7 height 7
click at [302, 227] on input "Select an option" at bounding box center [302, 227] width 7 height 7
click at [249, 249] on span "Select an option" at bounding box center [245, 248] width 7 height 7
click at [249, 249] on input "Select an option" at bounding box center [245, 248] width 7 height 7
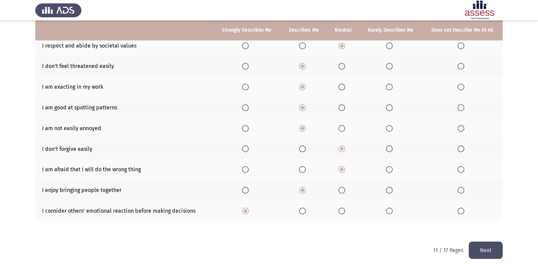
scroll to position [98, 0]
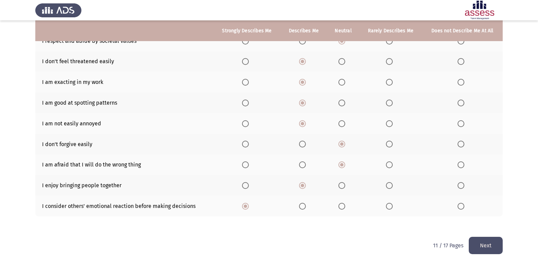
click at [484, 242] on button "Next" at bounding box center [486, 245] width 34 height 17
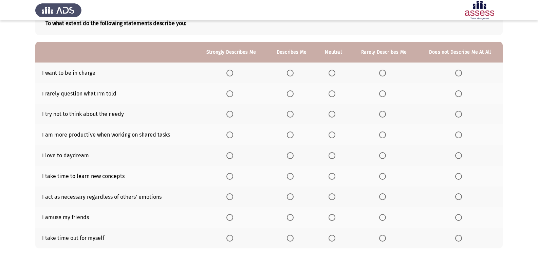
scroll to position [41, 0]
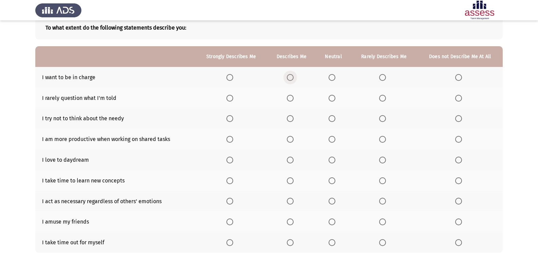
click at [292, 76] on span "Select an option" at bounding box center [290, 77] width 7 height 7
click at [292, 76] on input "Select an option" at bounding box center [290, 77] width 7 height 7
click at [333, 97] on span "Select an option" at bounding box center [332, 98] width 7 height 7
click at [333, 97] on input "Select an option" at bounding box center [332, 98] width 7 height 7
click at [383, 119] on span "Select an option" at bounding box center [382, 118] width 7 height 7
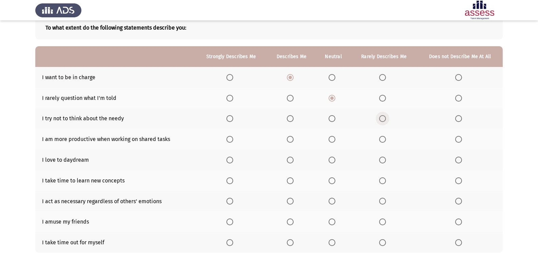
click at [383, 119] on input "Select an option" at bounding box center [382, 118] width 7 height 7
click at [458, 142] on span "Select an option" at bounding box center [458, 139] width 7 height 7
click at [458, 142] on input "Select an option" at bounding box center [458, 139] width 7 height 7
click at [331, 161] on span "Select an option" at bounding box center [332, 160] width 7 height 7
click at [331, 161] on input "Select an option" at bounding box center [332, 160] width 7 height 7
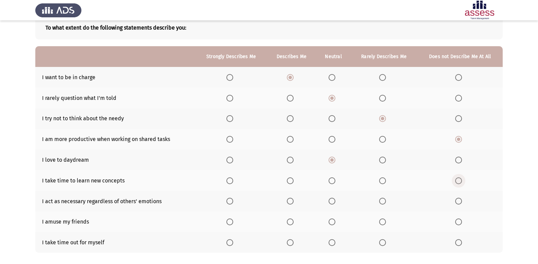
click at [457, 180] on span "Select an option" at bounding box center [458, 180] width 7 height 7
click at [457, 180] on input "Select an option" at bounding box center [458, 180] width 7 height 7
click at [294, 200] on span "Select an option" at bounding box center [290, 201] width 7 height 7
click at [294, 200] on input "Select an option" at bounding box center [290, 201] width 7 height 7
click at [293, 220] on span "Select an option" at bounding box center [290, 221] width 7 height 7
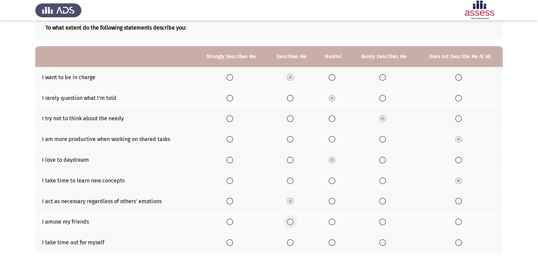
click at [293, 220] on input "Select an option" at bounding box center [290, 221] width 7 height 7
click at [293, 240] on span "Select an option" at bounding box center [290, 242] width 7 height 7
click at [293, 240] on input "Select an option" at bounding box center [290, 242] width 7 height 7
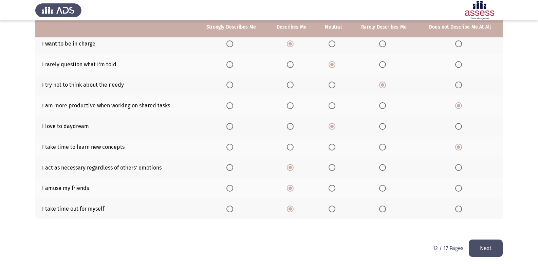
scroll to position [77, 0]
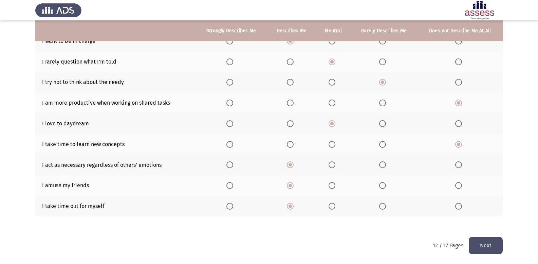
click at [482, 238] on button "Next" at bounding box center [486, 245] width 34 height 17
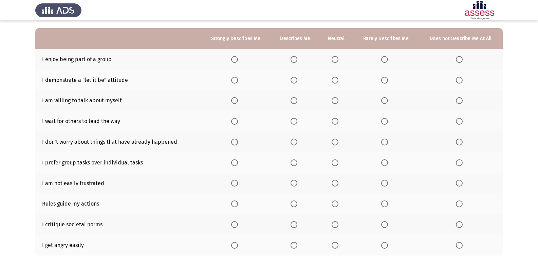
scroll to position [58, 0]
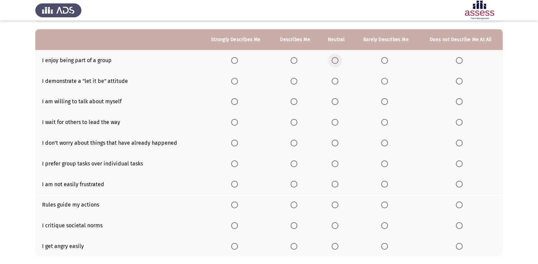
click at [336, 60] on span "Select an option" at bounding box center [335, 60] width 7 height 7
click at [336, 60] on input "Select an option" at bounding box center [335, 60] width 7 height 7
click at [296, 79] on span "Select an option" at bounding box center [294, 81] width 7 height 7
click at [296, 79] on input "Select an option" at bounding box center [294, 81] width 7 height 7
click at [384, 80] on span "Select an option" at bounding box center [384, 81] width 7 height 7
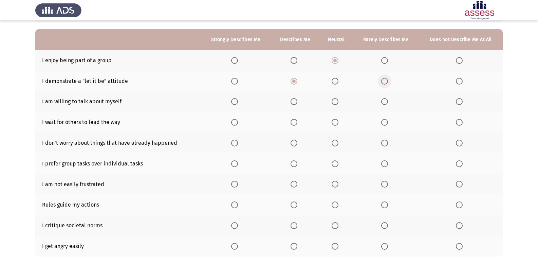
click at [384, 80] on input "Select an option" at bounding box center [384, 81] width 7 height 7
click at [334, 98] on mat-radio-button "Select an option" at bounding box center [337, 101] width 10 height 7
click at [334, 99] on span "Select an option" at bounding box center [335, 101] width 7 height 7
click at [334, 99] on input "Select an option" at bounding box center [335, 101] width 7 height 7
click at [386, 120] on span "Select an option" at bounding box center [384, 122] width 7 height 7
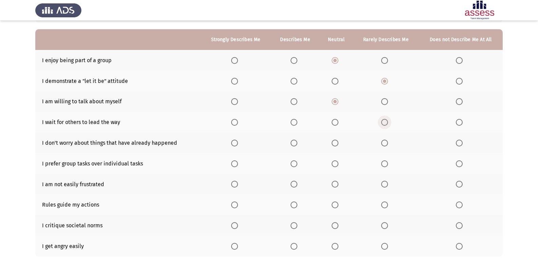
click at [386, 120] on input "Select an option" at bounding box center [384, 122] width 7 height 7
click at [294, 143] on span "Select an option" at bounding box center [294, 143] width 0 height 0
click at [294, 143] on input "Select an option" at bounding box center [294, 143] width 7 height 7
click at [333, 165] on span "Select an option" at bounding box center [335, 163] width 7 height 7
click at [333, 165] on input "Select an option" at bounding box center [335, 163] width 7 height 7
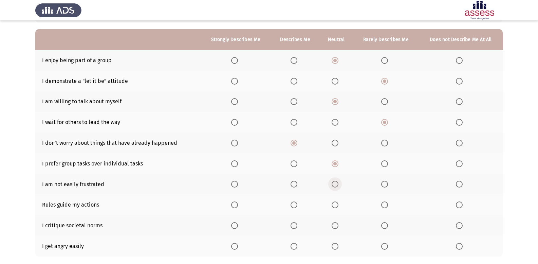
click at [335, 187] on span "Select an option" at bounding box center [335, 184] width 7 height 7
click at [335, 187] on input "Select an option" at bounding box center [335, 184] width 7 height 7
click at [294, 202] on span "Select an option" at bounding box center [294, 204] width 7 height 7
click at [294, 202] on input "Select an option" at bounding box center [294, 204] width 7 height 7
click at [335, 222] on th at bounding box center [336, 225] width 34 height 21
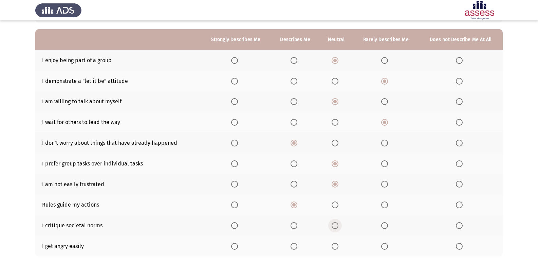
click at [335, 222] on span "Select an option" at bounding box center [335, 225] width 7 height 7
click at [335, 222] on input "Select an option" at bounding box center [335, 225] width 7 height 7
drag, startPoint x: 457, startPoint y: 242, endPoint x: 458, endPoint y: 252, distance: 9.5
click at [458, 251] on th at bounding box center [461, 246] width 84 height 21
click at [459, 249] on span "Select an option" at bounding box center [459, 246] width 7 height 7
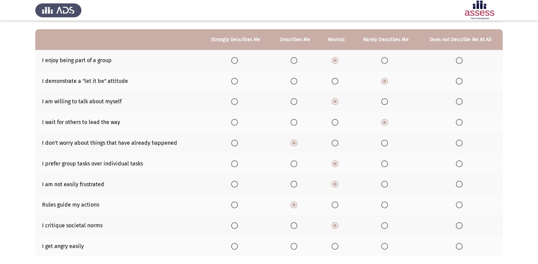
click at [459, 249] on input "Select an option" at bounding box center [459, 246] width 7 height 7
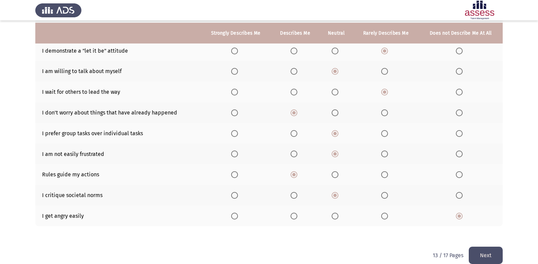
scroll to position [98, 0]
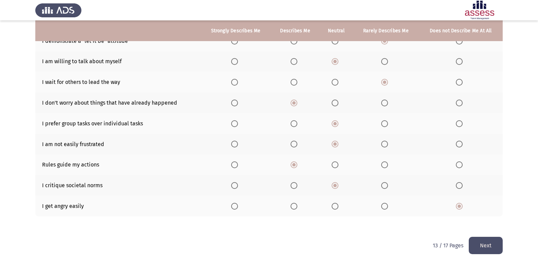
drag, startPoint x: 504, startPoint y: 255, endPoint x: 499, endPoint y: 245, distance: 10.9
click at [502, 249] on html "ASSESS Employability Next To what extent do the following statements describe y…" at bounding box center [269, 83] width 538 height 362
click at [499, 245] on button "Next" at bounding box center [486, 245] width 34 height 17
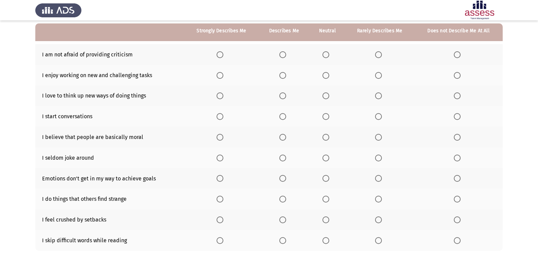
scroll to position [67, 0]
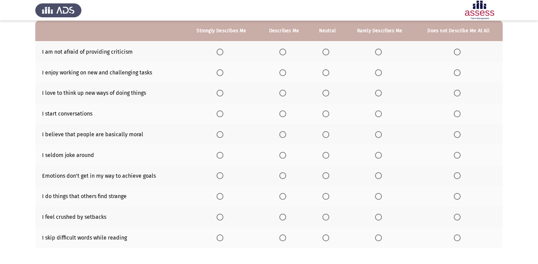
click at [285, 54] on span "Select an option" at bounding box center [282, 52] width 7 height 7
click at [285, 54] on input "Select an option" at bounding box center [282, 52] width 7 height 7
click at [221, 72] on span "Select an option" at bounding box center [220, 72] width 7 height 7
click at [221, 72] on input "Select an option" at bounding box center [220, 72] width 7 height 7
click at [223, 94] on span "Select an option" at bounding box center [220, 93] width 7 height 7
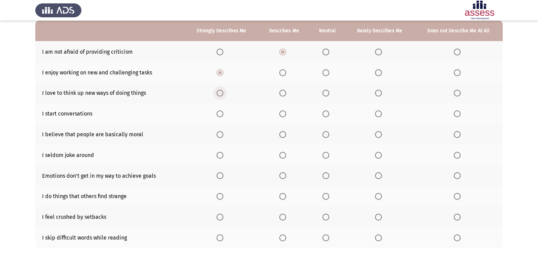
click at [223, 94] on input "Select an option" at bounding box center [220, 93] width 7 height 7
click at [282, 114] on span "Select an option" at bounding box center [282, 113] width 7 height 7
click at [282, 114] on input "Select an option" at bounding box center [282, 113] width 7 height 7
click at [283, 132] on span "Select an option" at bounding box center [282, 134] width 7 height 7
click at [283, 132] on input "Select an option" at bounding box center [282, 134] width 7 height 7
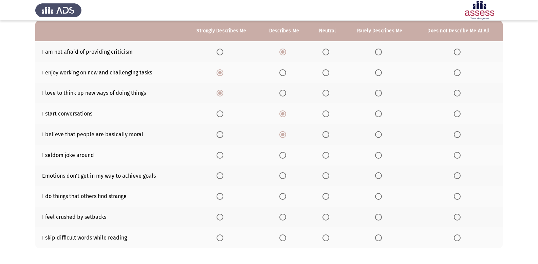
click at [329, 133] on span "Select an option" at bounding box center [326, 134] width 7 height 7
click at [329, 133] on input "Select an option" at bounding box center [326, 134] width 7 height 7
click at [329, 156] on span "Select an option" at bounding box center [326, 155] width 7 height 7
click at [329, 156] on input "Select an option" at bounding box center [326, 155] width 7 height 7
click at [286, 173] on span "Select an option" at bounding box center [282, 175] width 7 height 7
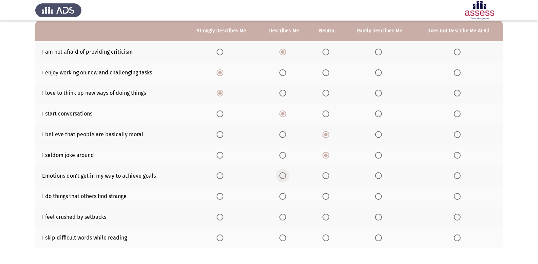
click at [286, 173] on input "Select an option" at bounding box center [282, 175] width 7 height 7
click at [456, 196] on span "Select an option" at bounding box center [457, 196] width 7 height 7
click at [456, 196] on input "Select an option" at bounding box center [457, 196] width 7 height 7
click at [458, 219] on span "Select an option" at bounding box center [457, 217] width 7 height 7
click at [458, 219] on input "Select an option" at bounding box center [457, 217] width 7 height 7
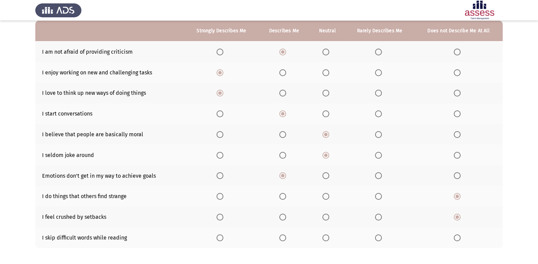
scroll to position [98, 0]
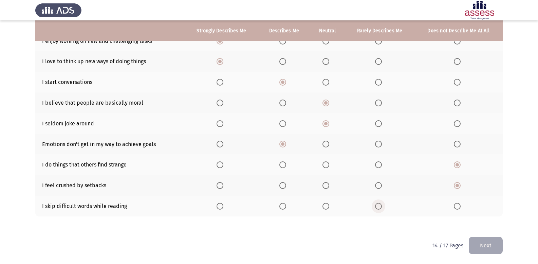
click at [379, 206] on span "Select an option" at bounding box center [378, 206] width 7 height 7
click at [379, 206] on input "Select an option" at bounding box center [378, 206] width 7 height 7
click at [478, 243] on button "Next" at bounding box center [486, 245] width 34 height 17
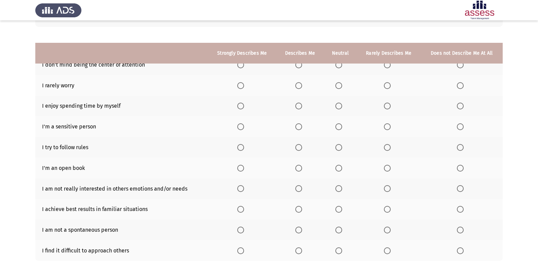
scroll to position [52, 0]
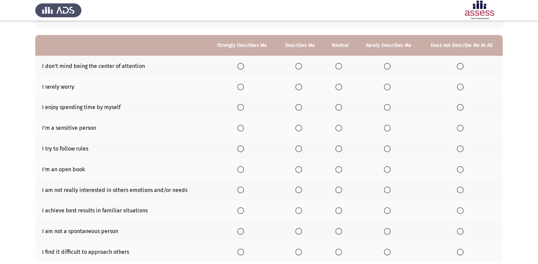
click at [298, 63] on span "Select an option" at bounding box center [298, 66] width 7 height 7
click at [298, 63] on input "Select an option" at bounding box center [298, 66] width 7 height 7
click at [300, 85] on span "Select an option" at bounding box center [298, 87] width 7 height 7
click at [300, 85] on input "Select an option" at bounding box center [298, 87] width 7 height 7
click at [344, 107] on label "Select an option" at bounding box center [340, 107] width 10 height 7
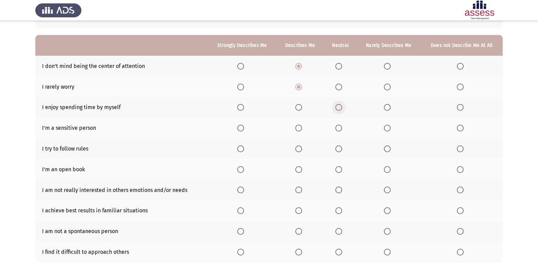
click at [342, 107] on input "Select an option" at bounding box center [338, 107] width 7 height 7
click at [301, 125] on span "Select an option" at bounding box center [298, 128] width 7 height 7
click at [301, 125] on input "Select an option" at bounding box center [298, 128] width 7 height 7
click at [298, 149] on span "Select an option" at bounding box center [298, 148] width 7 height 7
click at [298, 149] on input "Select an option" at bounding box center [298, 148] width 7 height 7
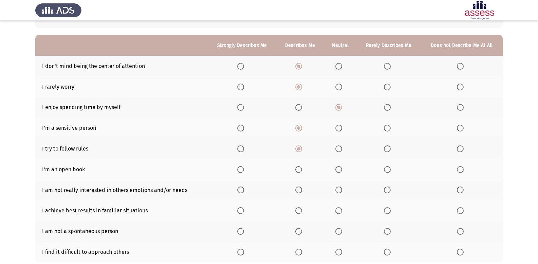
click at [386, 169] on span "Select an option" at bounding box center [387, 169] width 7 height 7
click at [386, 169] on input "Select an option" at bounding box center [387, 169] width 7 height 7
click at [457, 192] on span "Select an option" at bounding box center [460, 189] width 7 height 7
click at [457, 192] on input "Select an option" at bounding box center [460, 189] width 7 height 7
click at [302, 209] on span "Select an option" at bounding box center [298, 210] width 7 height 7
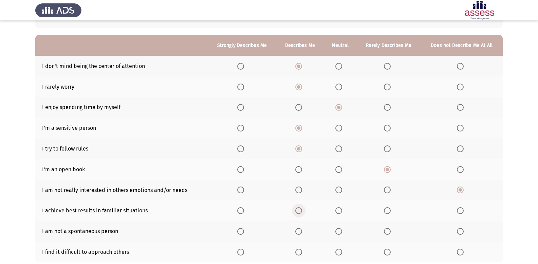
click at [302, 209] on input "Select an option" at bounding box center [298, 210] width 7 height 7
click at [461, 231] on span "Select an option" at bounding box center [460, 231] width 7 height 7
click at [461, 231] on input "Select an option" at bounding box center [460, 231] width 7 height 7
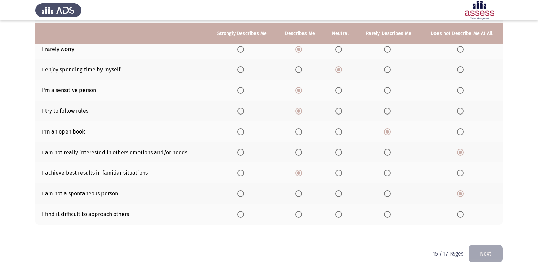
scroll to position [98, 0]
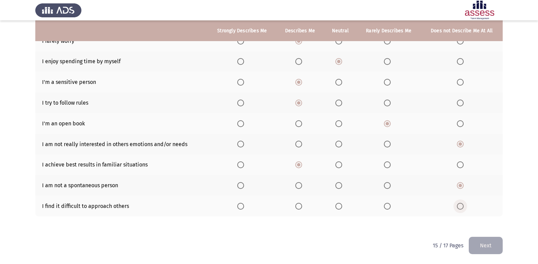
click at [458, 207] on span "Select an option" at bounding box center [460, 206] width 7 height 7
click at [458, 207] on input "Select an option" at bounding box center [460, 206] width 7 height 7
click at [479, 240] on button "Next" at bounding box center [486, 245] width 34 height 17
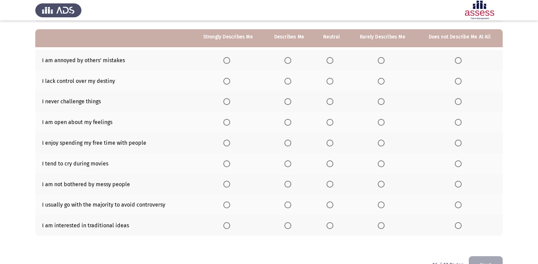
scroll to position [64, 0]
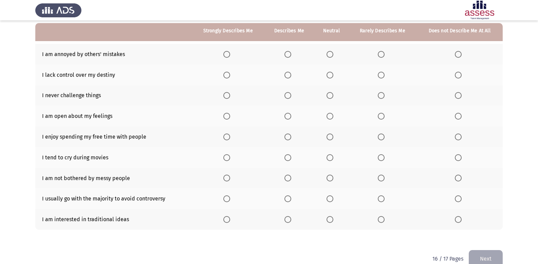
drag, startPoint x: 333, startPoint y: 57, endPoint x: 340, endPoint y: 58, distance: 6.9
click at [340, 58] on th at bounding box center [331, 54] width 35 height 21
click at [383, 54] on span "Select an option" at bounding box center [381, 54] width 7 height 7
click at [383, 54] on input "Select an option" at bounding box center [381, 54] width 7 height 7
click at [328, 73] on span "Select an option" at bounding box center [330, 75] width 7 height 7
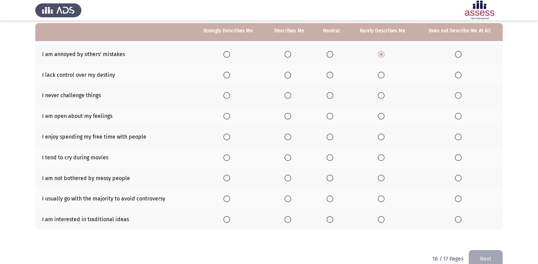
click at [328, 73] on input "Select an option" at bounding box center [330, 75] width 7 height 7
click at [328, 94] on span "Select an option" at bounding box center [330, 95] width 7 height 7
click at [328, 94] on input "Select an option" at bounding box center [330, 95] width 7 height 7
click at [381, 115] on span "Select an option" at bounding box center [381, 116] width 7 height 7
click at [381, 115] on input "Select an option" at bounding box center [381, 116] width 7 height 7
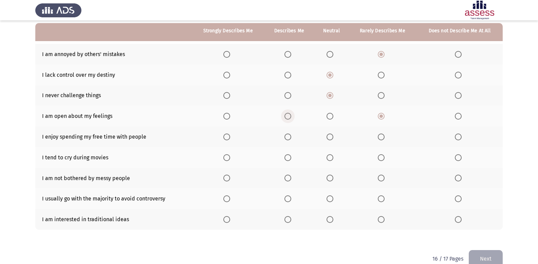
click at [289, 114] on span "Select an option" at bounding box center [288, 116] width 7 height 7
click at [289, 114] on input "Select an option" at bounding box center [288, 116] width 7 height 7
click at [332, 137] on span "Select an option" at bounding box center [330, 136] width 7 height 7
click at [332, 137] on input "Select an option" at bounding box center [330, 136] width 7 height 7
click at [383, 158] on span "Select an option" at bounding box center [381, 157] width 7 height 7
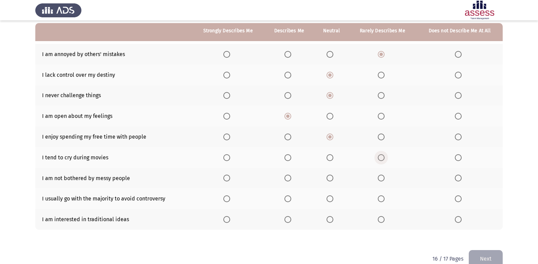
click at [383, 158] on input "Select an option" at bounding box center [381, 157] width 7 height 7
click at [330, 177] on span "Select an option" at bounding box center [330, 178] width 7 height 7
click at [330, 177] on input "Select an option" at bounding box center [330, 178] width 7 height 7
click at [291, 200] on span "Select an option" at bounding box center [288, 198] width 7 height 7
click at [291, 200] on input "Select an option" at bounding box center [288, 198] width 7 height 7
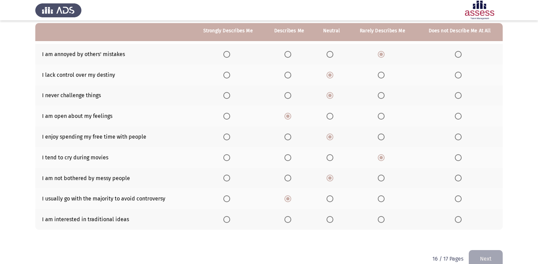
click at [230, 219] on span "Select an option" at bounding box center [226, 219] width 7 height 7
click at [230, 219] on input "Select an option" at bounding box center [226, 219] width 7 height 7
click at [290, 220] on span "Select an option" at bounding box center [288, 219] width 7 height 7
click at [290, 220] on input "Select an option" at bounding box center [288, 219] width 7 height 7
click at [379, 219] on span "Select an option" at bounding box center [381, 219] width 7 height 7
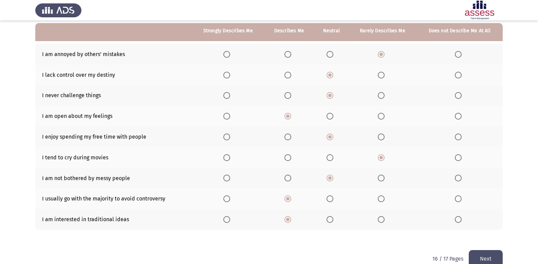
click at [379, 219] on input "Select an option" at bounding box center [381, 219] width 7 height 7
click at [475, 252] on button "Next" at bounding box center [486, 258] width 34 height 17
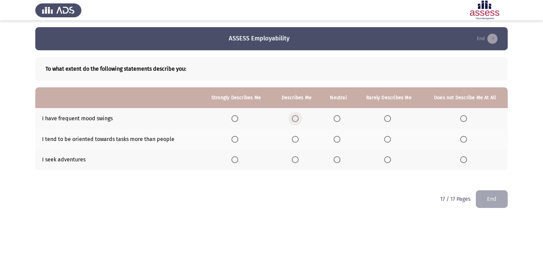
click at [296, 118] on span "Select an option" at bounding box center [295, 118] width 7 height 7
click at [296, 118] on input "Select an option" at bounding box center [295, 118] width 7 height 7
click at [297, 141] on span "Select an option" at bounding box center [295, 139] width 7 height 7
click at [297, 141] on input "Select an option" at bounding box center [295, 139] width 7 height 7
click at [336, 162] on span "Select an option" at bounding box center [337, 159] width 7 height 7
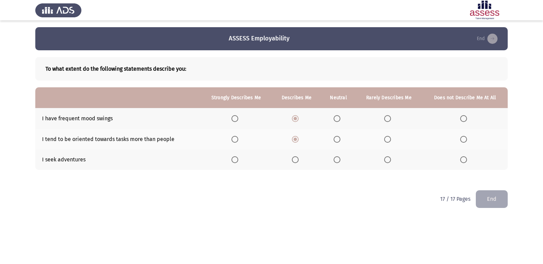
click at [336, 162] on input "Select an option" at bounding box center [337, 159] width 7 height 7
click at [500, 200] on button "End" at bounding box center [492, 198] width 32 height 17
